Goal: Download file/media

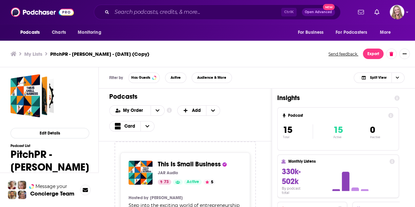
scroll to position [2, 0]
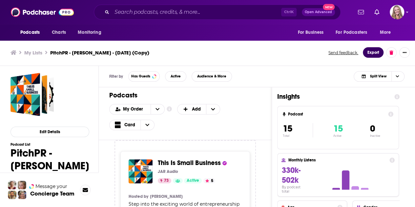
click at [378, 52] on button "Export" at bounding box center [372, 52] width 21 height 10
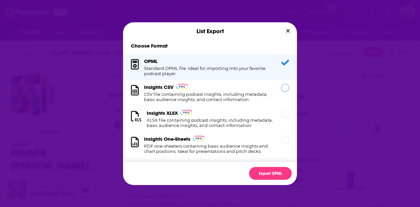
click at [206, 93] on h1 "CSV file containing podcast insights, including metadata, basic audience insigh…" at bounding box center [208, 96] width 129 height 10
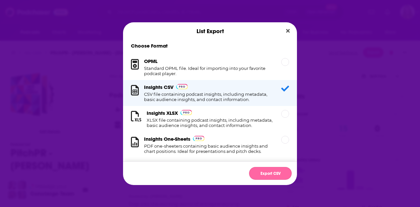
click at [268, 172] on button "Export CSV" at bounding box center [270, 173] width 43 height 13
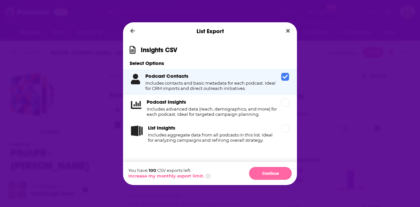
click at [266, 172] on button "Continue" at bounding box center [270, 173] width 43 height 13
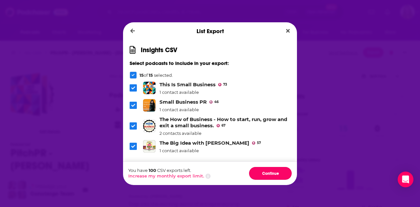
click at [266, 172] on button "Continue" at bounding box center [270, 173] width 43 height 13
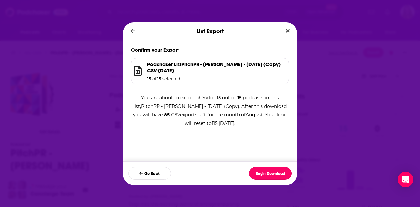
click at [266, 172] on button "Begin Download" at bounding box center [270, 173] width 43 height 13
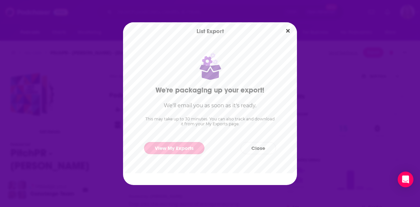
click at [197, 149] on link "View My Exports" at bounding box center [174, 148] width 60 height 12
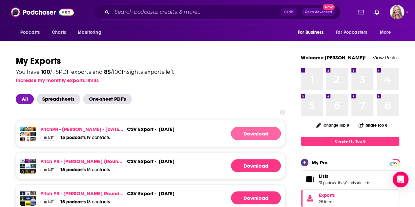
click at [247, 132] on link "Download" at bounding box center [256, 133] width 50 height 13
